Goal: Communication & Community: Answer question/provide support

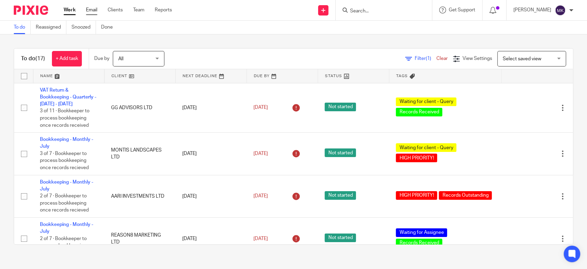
drag, startPoint x: 0, startPoint y: 0, endPoint x: 90, endPoint y: 8, distance: 90.1
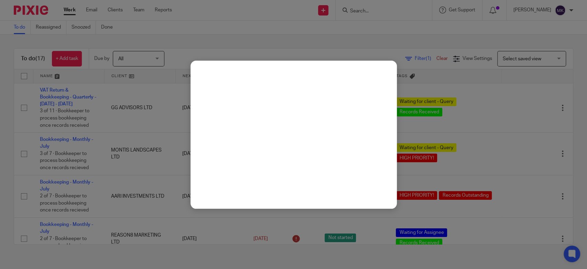
click at [342, 193] on span "Not started" at bounding box center [340, 195] width 31 height 9
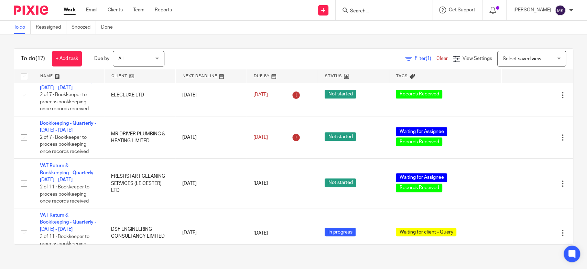
scroll to position [626, 0]
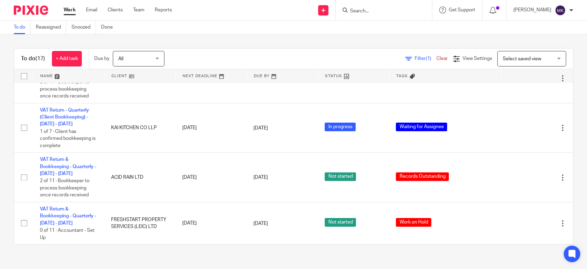
click at [404, 16] on div at bounding box center [384, 10] width 96 height 20
click at [384, 10] on input "Search" at bounding box center [381, 11] width 62 height 6
click at [372, 4] on div at bounding box center [384, 10] width 96 height 20
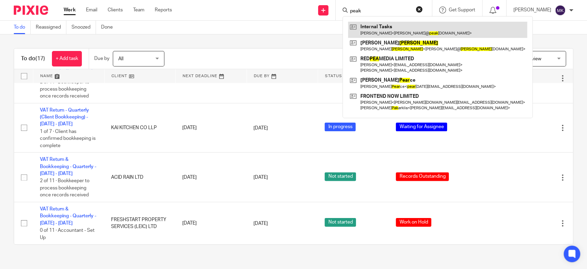
type input "peak"
click at [401, 30] on link at bounding box center [437, 30] width 179 height 16
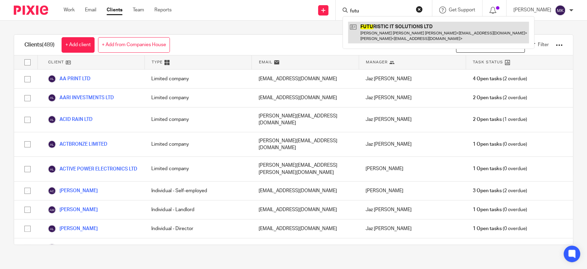
type input "futu"
click at [394, 27] on link at bounding box center [438, 32] width 181 height 21
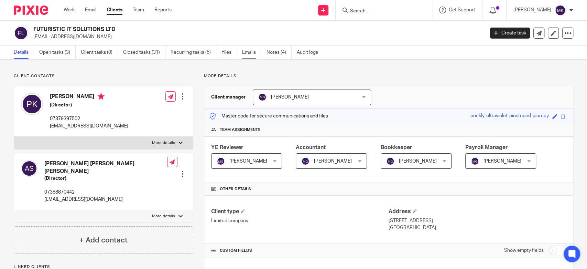
click at [254, 54] on link "Emails" at bounding box center [251, 52] width 19 height 13
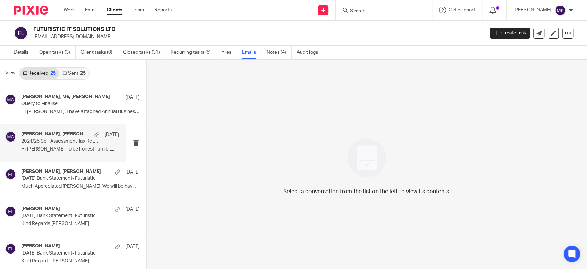
click at [69, 146] on p "Hi [PERSON_NAME], To be honest I am bit..." at bounding box center [70, 149] width 98 height 6
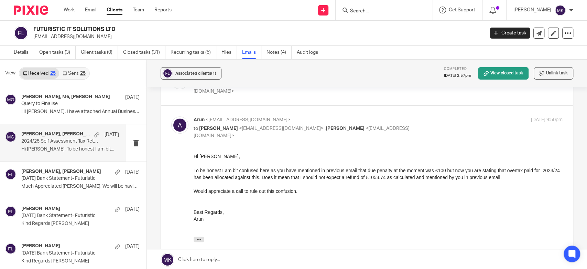
scroll to position [267, 0]
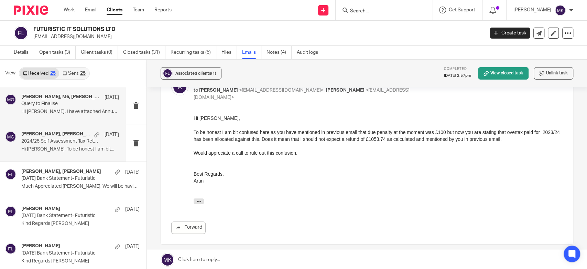
click at [76, 116] on div "[PERSON_NAME], Me, [PERSON_NAME] [DATE] Query to Finalise Hi [PERSON_NAME], I h…" at bounding box center [70, 105] width 98 height 23
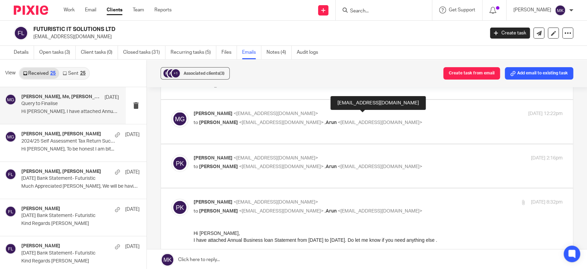
scroll to position [153, 0]
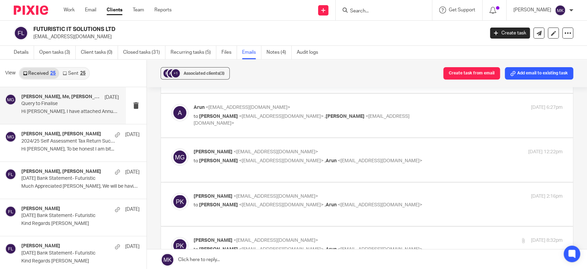
click at [387, 147] on label at bounding box center [367, 160] width 412 height 44
click at [171, 148] on input "checkbox" at bounding box center [171, 148] width 0 height 0
checkbox input "true"
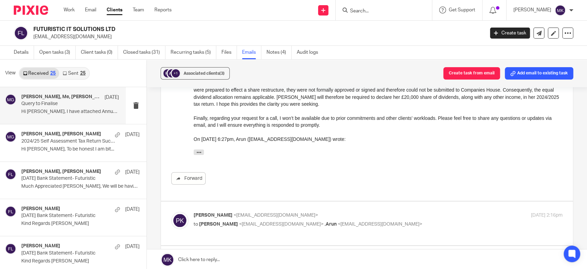
scroll to position [459, 0]
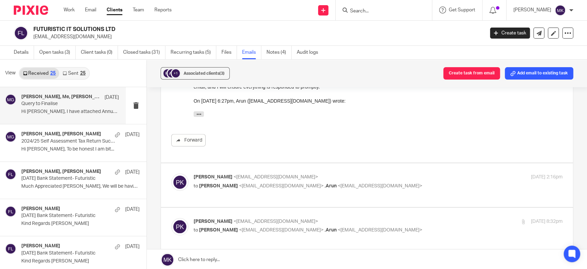
click at [364, 167] on label at bounding box center [367, 185] width 412 height 44
click at [171, 173] on input "checkbox" at bounding box center [171, 173] width 0 height 0
checkbox input "true"
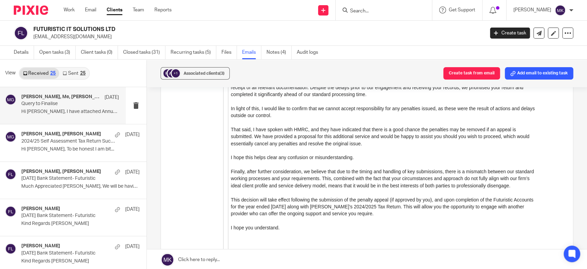
scroll to position [3096, 0]
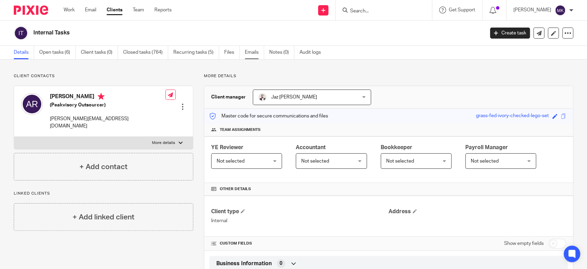
click at [253, 53] on link "Emails" at bounding box center [254, 52] width 19 height 13
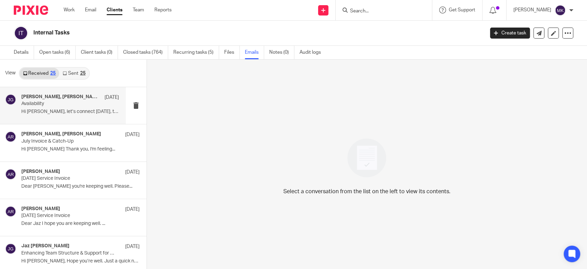
click at [97, 106] on div "Jaz Grewal, Avantika Rathi 12 Aug Availability Hi Jaz Sure, let’s connect on We…" at bounding box center [70, 105] width 98 height 23
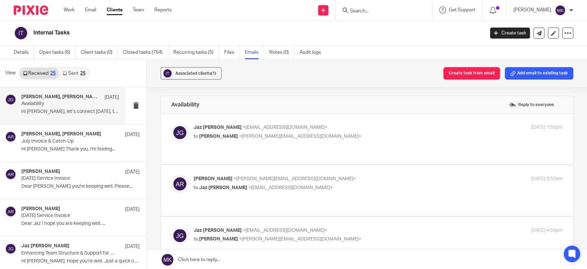
click at [350, 125] on p "Jaz Grewal <jazgrewal@taxassist.co.uk>" at bounding box center [317, 127] width 246 height 7
checkbox input "true"
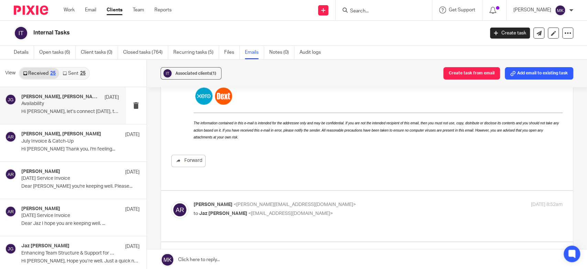
scroll to position [305, 0]
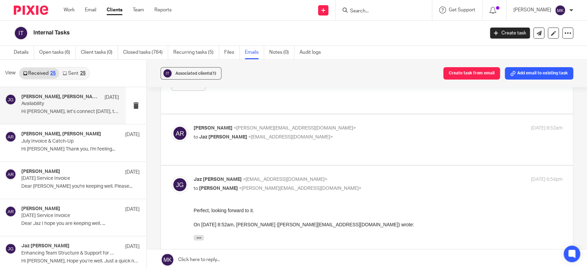
click at [355, 125] on div "Avantika Rathi <avantika@peakvisory.net> to Jaz Grewal <jazgrewal@taxassist.co.…" at bounding box center [317, 133] width 246 height 16
checkbox input "true"
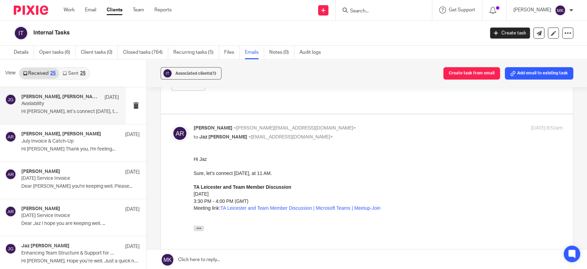
click at [76, 73] on link "Sent 25" at bounding box center [74, 73] width 30 height 11
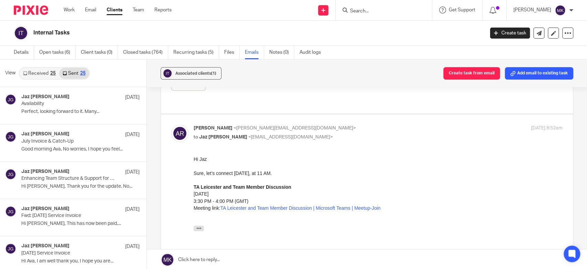
scroll to position [1, 0]
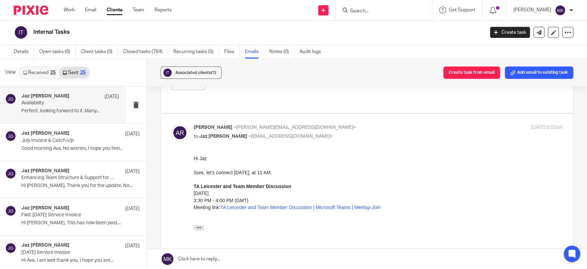
click at [63, 106] on div "Jaz Grewal 12 Aug Availability Perfect, looking forward to it. Many..." at bounding box center [70, 104] width 98 height 23
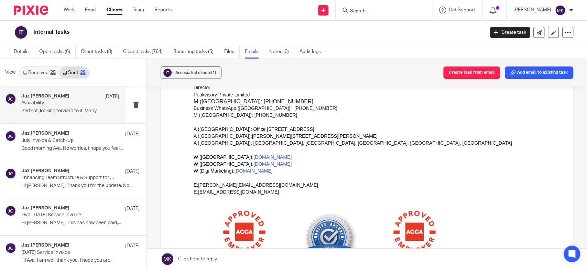
scroll to position [688, 0]
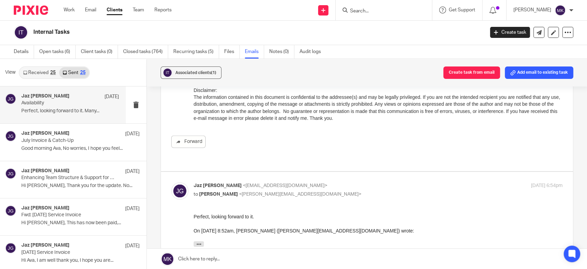
click at [41, 75] on link "Received 25" at bounding box center [40, 72] width 40 height 11
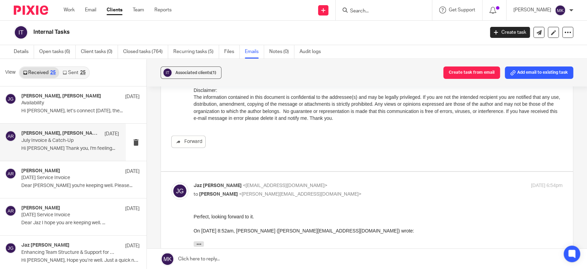
click at [48, 140] on p "July Invoice & Catch-Up" at bounding box center [60, 141] width 78 height 6
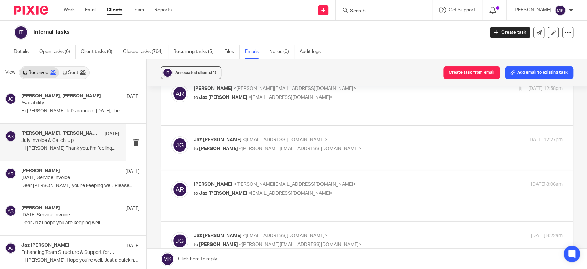
scroll to position [0, 0]
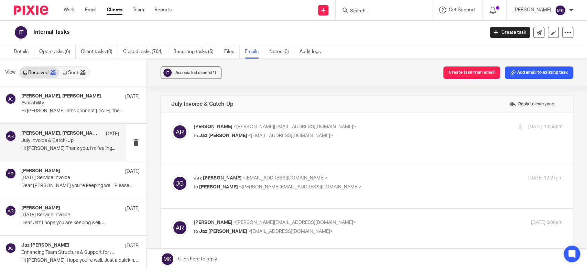
click at [321, 127] on p "Avantika Rathi <avantika@peakvisory.net>" at bounding box center [317, 126] width 246 height 7
checkbox input "true"
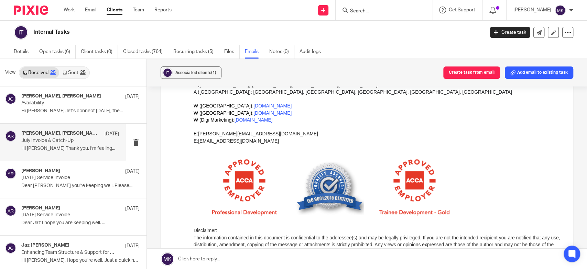
scroll to position [344, 0]
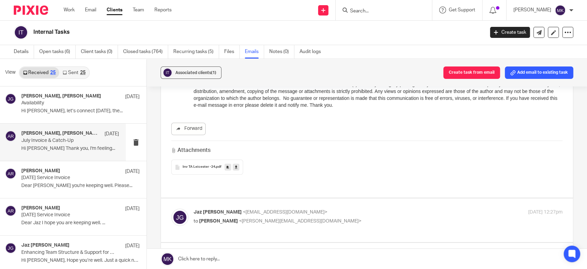
click at [306, 198] on label at bounding box center [367, 220] width 412 height 44
click at [171, 208] on input "checkbox" at bounding box center [171, 208] width 0 height 0
checkbox input "true"
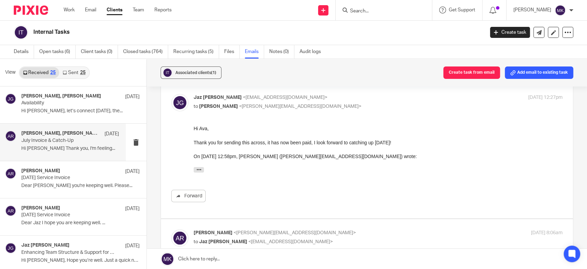
scroll to position [535, 0]
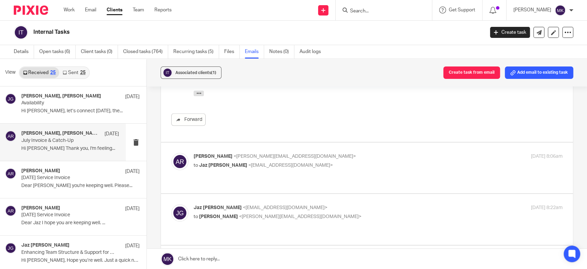
click at [318, 153] on p "Avantika Rathi <avantika@peakvisory.net>" at bounding box center [317, 156] width 246 height 7
checkbox input "true"
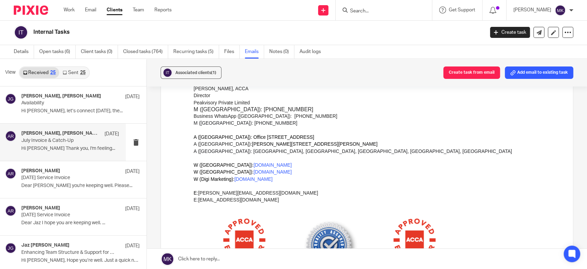
scroll to position [917, 0]
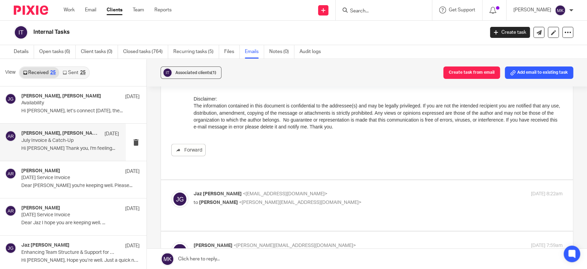
click at [305, 180] on label at bounding box center [367, 205] width 412 height 51
click at [171, 190] on input "checkbox" at bounding box center [171, 190] width 0 height 0
checkbox input "true"
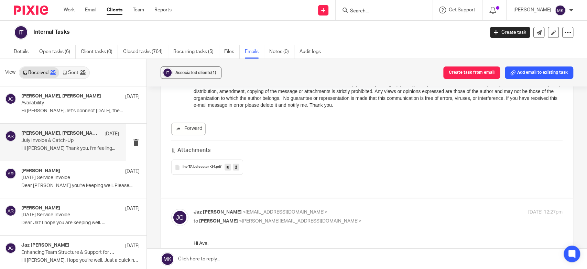
scroll to position [267, 0]
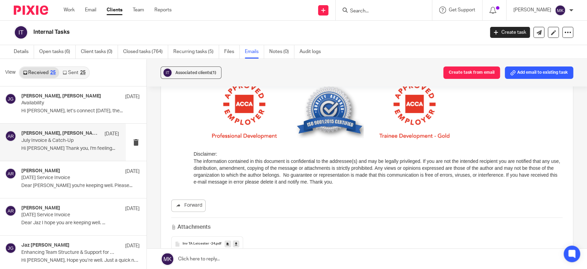
click at [235, 244] on icon at bounding box center [236, 243] width 2 height 5
click at [74, 13] on link "Work" at bounding box center [69, 10] width 11 height 7
